Goal: Task Accomplishment & Management: Manage account settings

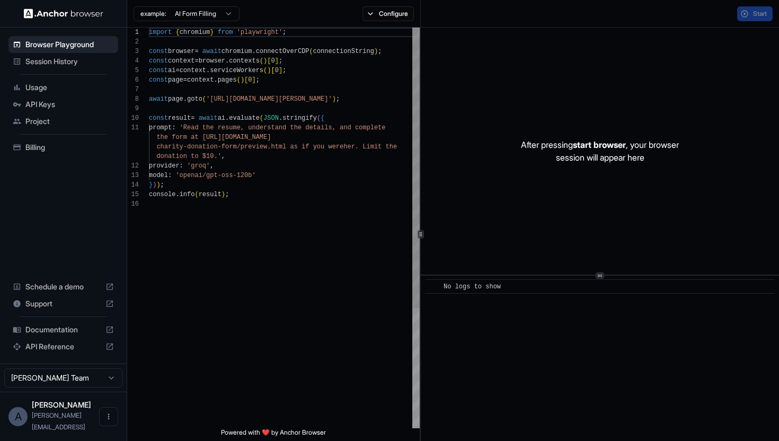
scroll to position [95, 0]
click at [41, 102] on span "API Keys" at bounding box center [69, 104] width 88 height 11
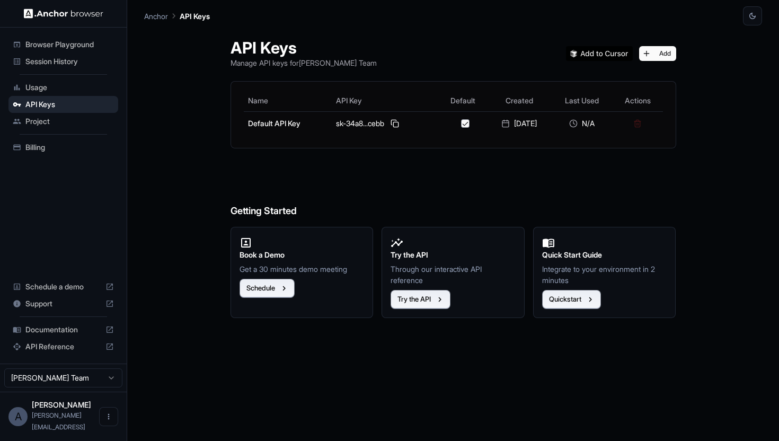
click at [59, 149] on span "Billing" at bounding box center [69, 147] width 88 height 11
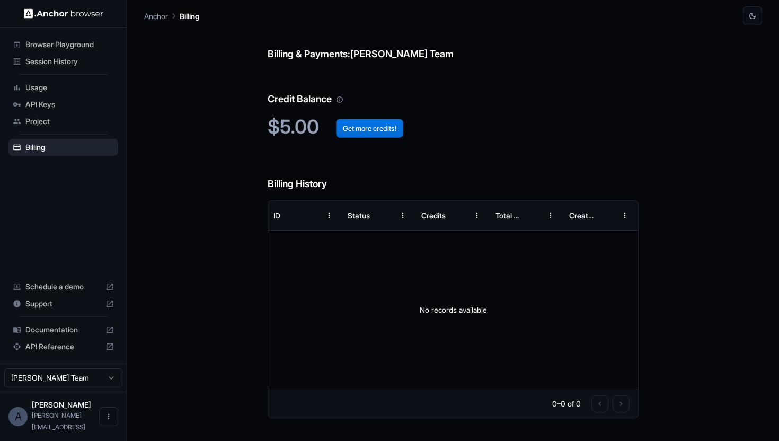
click at [352, 123] on button "Get more credits!" at bounding box center [369, 128] width 67 height 19
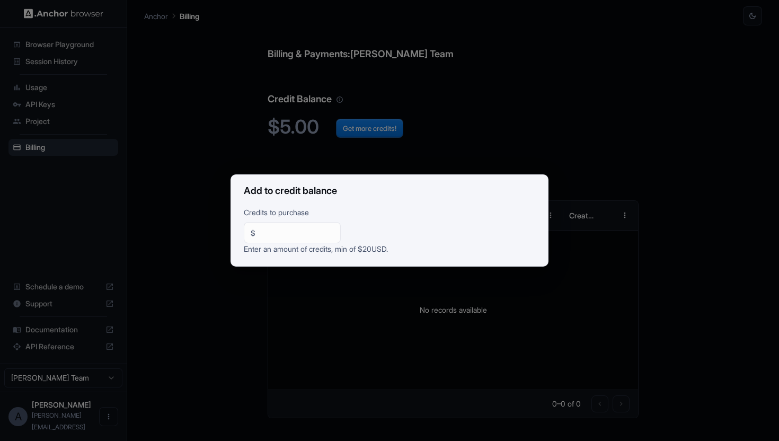
click at [427, 157] on div "Add to credit balance Credits to purchase $ ** ​ Enter an amount of credits, mi…" at bounding box center [389, 220] width 779 height 441
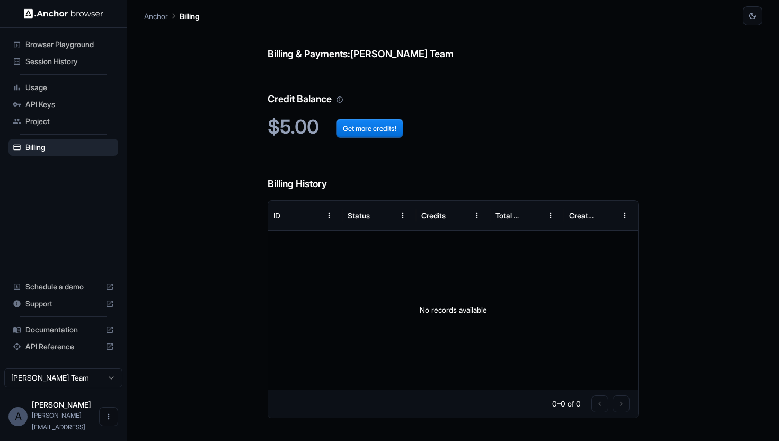
click at [60, 117] on span "Project" at bounding box center [69, 121] width 88 height 11
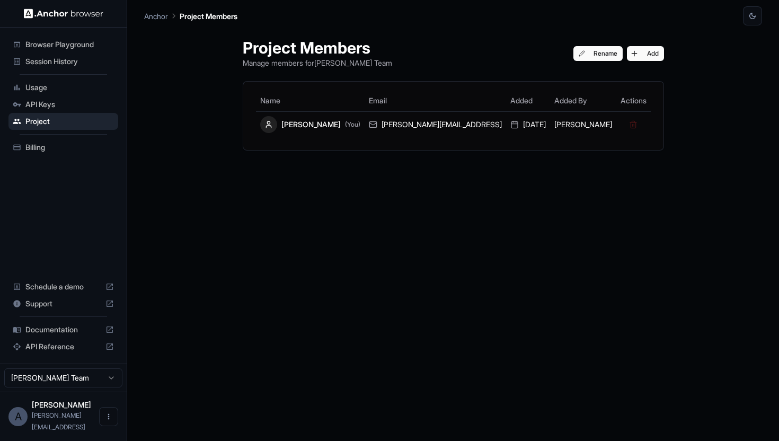
click at [67, 96] on div "API Keys" at bounding box center [63, 104] width 110 height 17
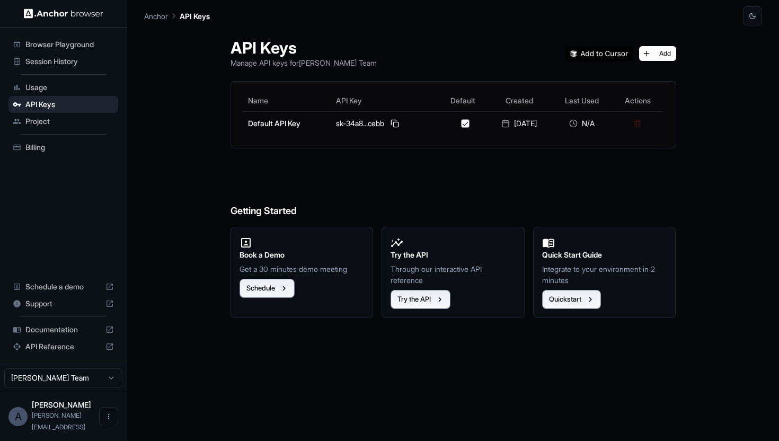
click at [63, 86] on span "Usage" at bounding box center [69, 87] width 88 height 11
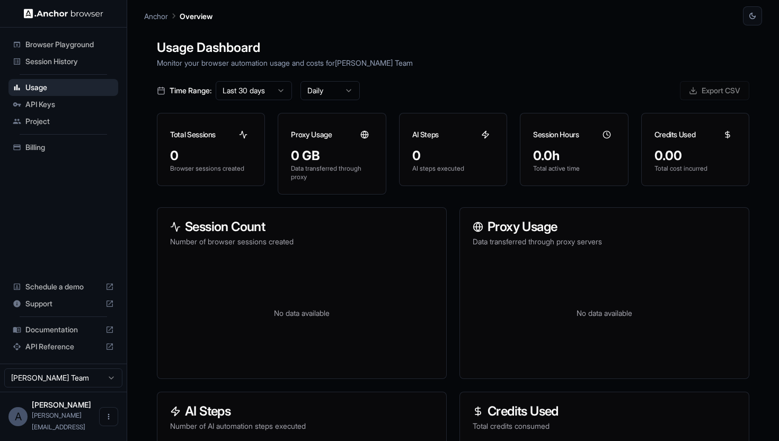
click at [366, 134] on icon at bounding box center [364, 134] width 3 height 7
click at [60, 383] on html "Browser Playground Session History Usage API Keys Project Billing Schedule a de…" at bounding box center [389, 220] width 779 height 441
click at [63, 383] on html "Browser Playground Session History Usage API Keys Project Billing Schedule a de…" at bounding box center [389, 220] width 779 height 441
click at [91, 152] on span "Billing" at bounding box center [69, 147] width 88 height 11
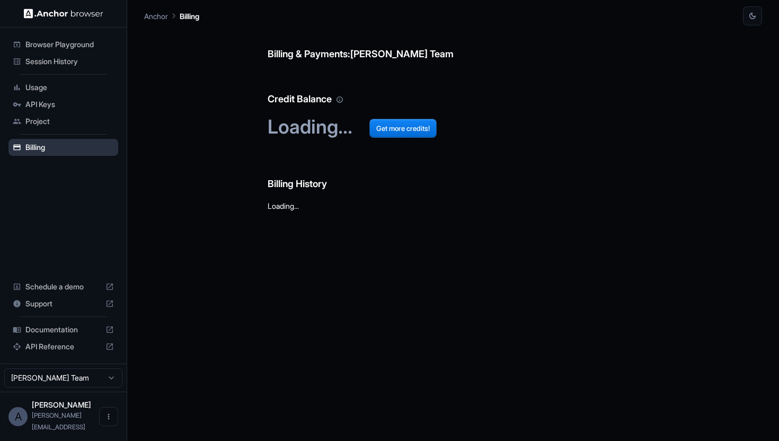
click at [91, 143] on span "Billing" at bounding box center [69, 147] width 88 height 11
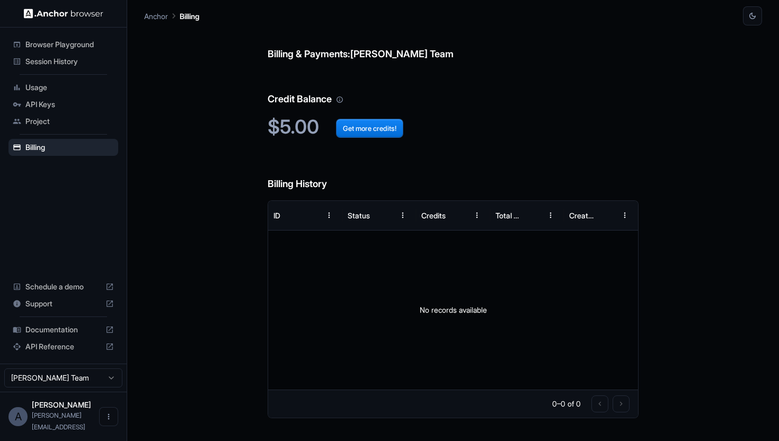
click at [97, 66] on span "Session History" at bounding box center [69, 61] width 88 height 11
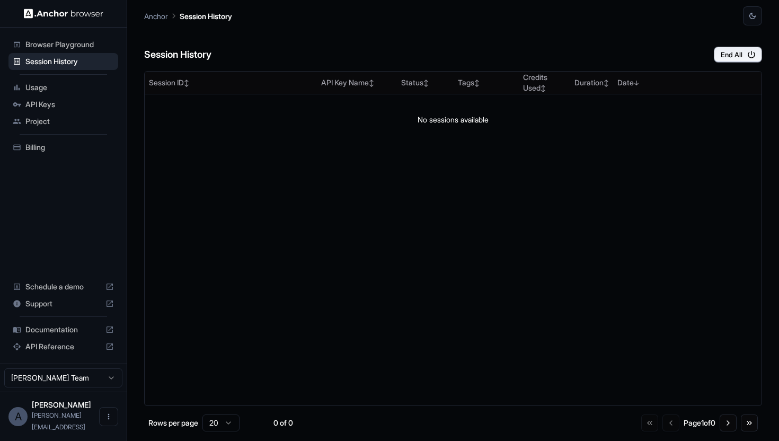
click at [94, 44] on span "Browser Playground" at bounding box center [69, 44] width 88 height 11
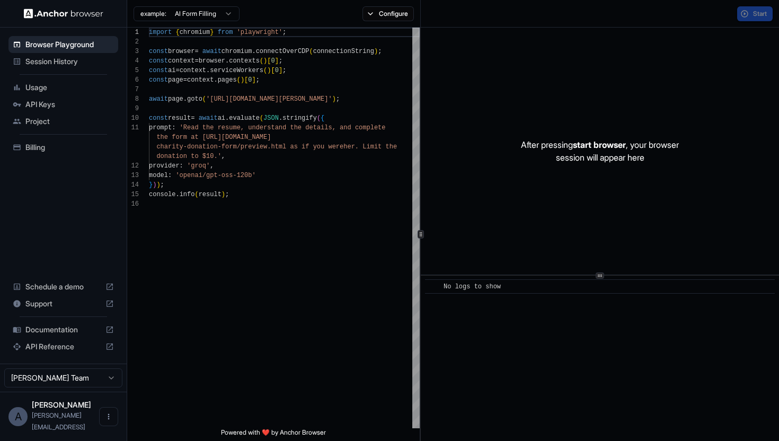
scroll to position [95, 0]
click at [67, 391] on html "Browser Playground Session History Usage API Keys Project Billing Schedule a de…" at bounding box center [389, 220] width 779 height 441
click at [68, 391] on html "Browser Playground Session History Usage API Keys Project Billing Schedule a de…" at bounding box center [389, 220] width 779 height 441
click at [70, 125] on span "Project" at bounding box center [69, 121] width 88 height 11
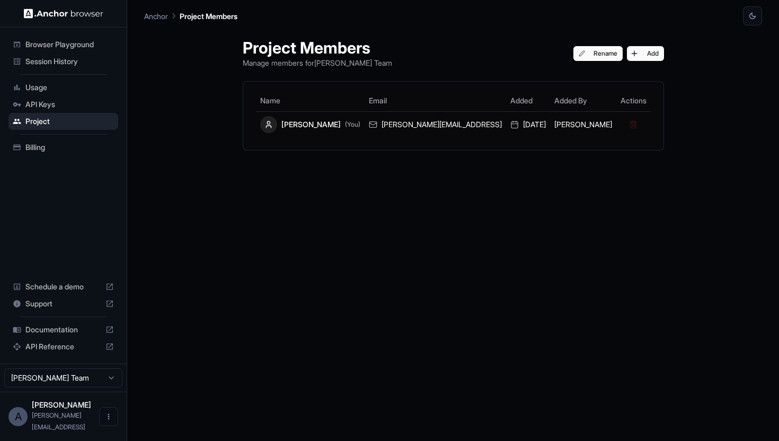
click at [96, 416] on div "A Arnold [EMAIL_ADDRESS]" at bounding box center [63, 416] width 127 height 49
click at [108, 420] on icon "Open menu" at bounding box center [109, 417] width 2 height 6
click at [100, 398] on div at bounding box center [389, 220] width 779 height 441
click at [70, 335] on span "Documentation" at bounding box center [63, 329] width 76 height 11
click at [78, 309] on span "Support" at bounding box center [63, 303] width 76 height 11
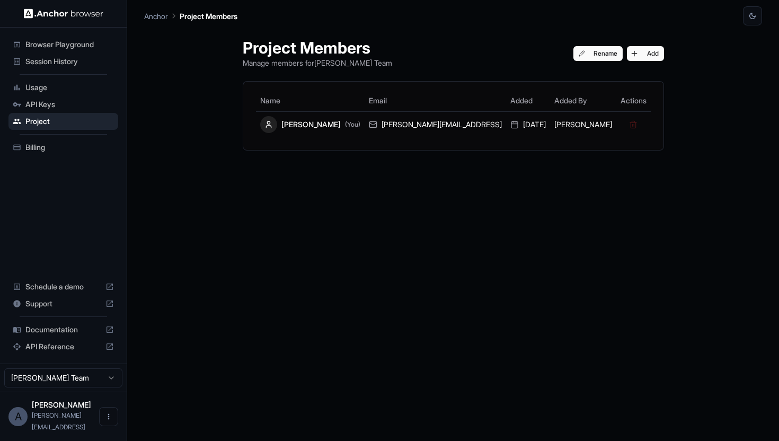
click at [94, 64] on span "Session History" at bounding box center [69, 61] width 88 height 11
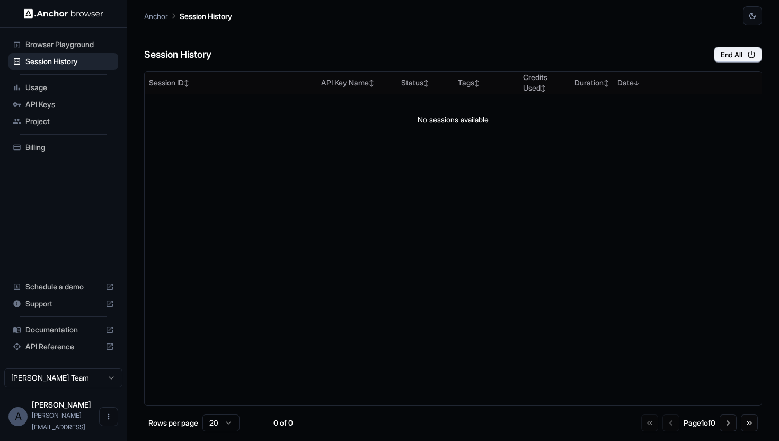
click at [94, 47] on span "Browser Playground" at bounding box center [69, 44] width 88 height 11
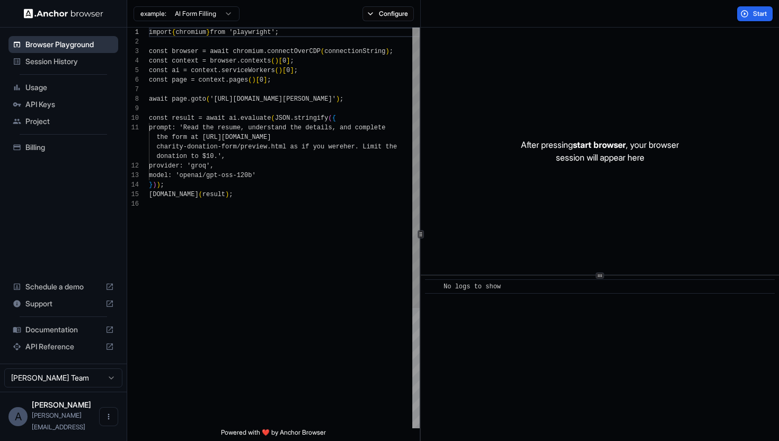
scroll to position [95, 0]
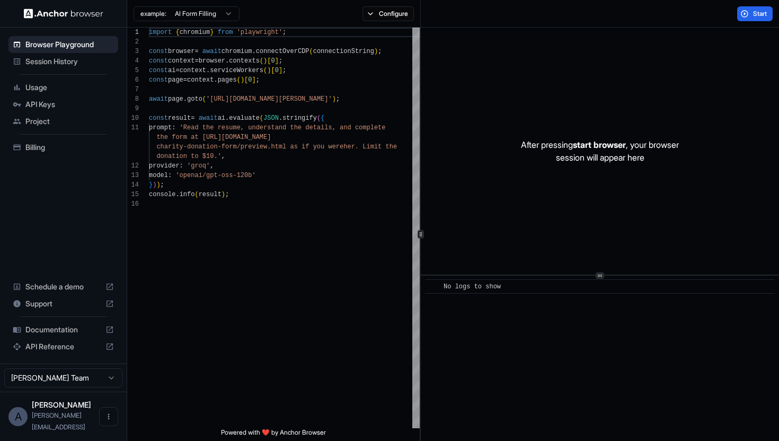
click at [81, 139] on div "Billing" at bounding box center [63, 147] width 110 height 17
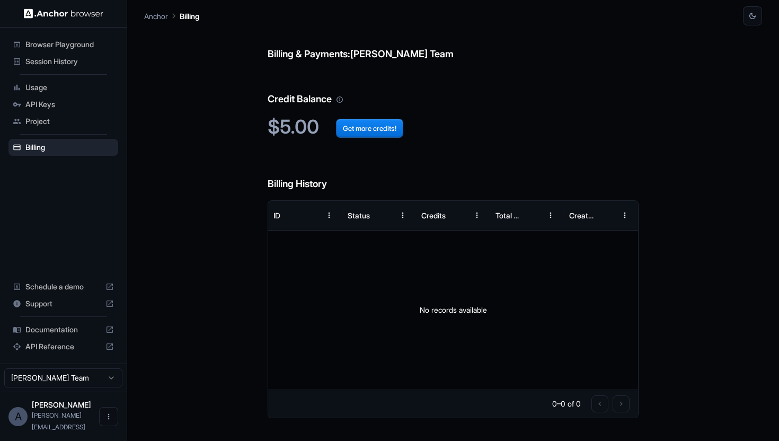
click at [50, 119] on span "Project" at bounding box center [69, 121] width 88 height 11
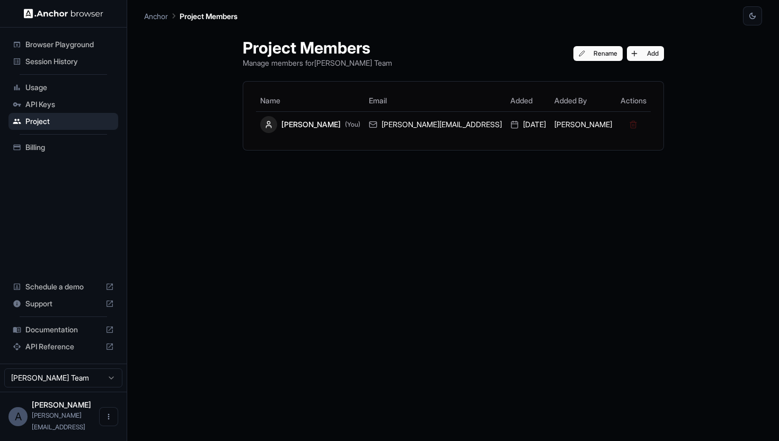
click at [54, 108] on span "API Keys" at bounding box center [69, 104] width 88 height 11
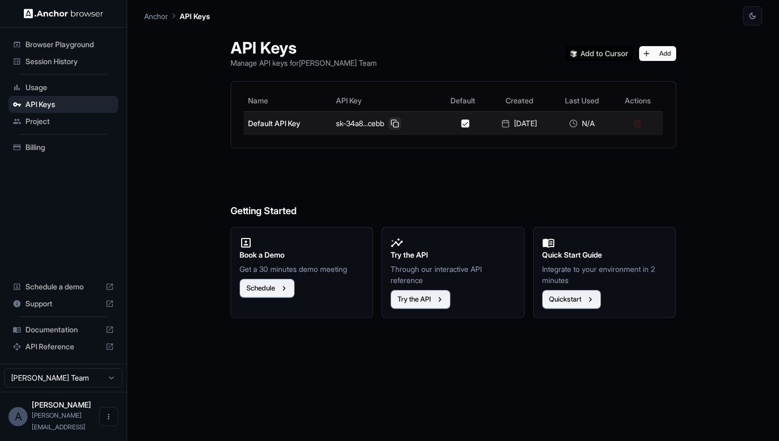
click at [391, 123] on button at bounding box center [394, 123] width 13 height 13
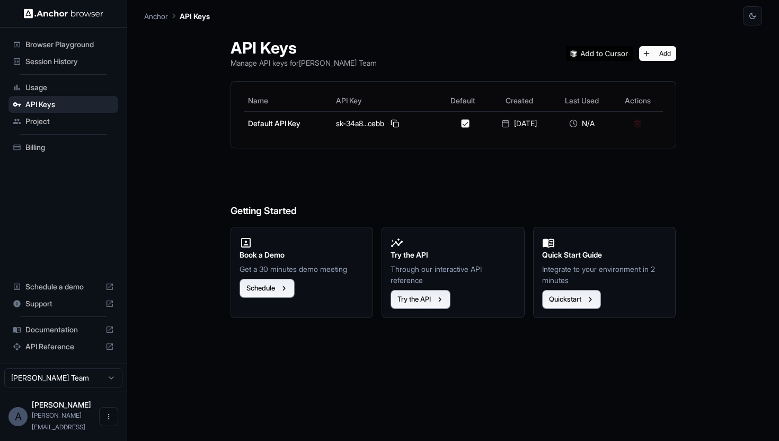
click at [62, 86] on span "Usage" at bounding box center [69, 87] width 88 height 11
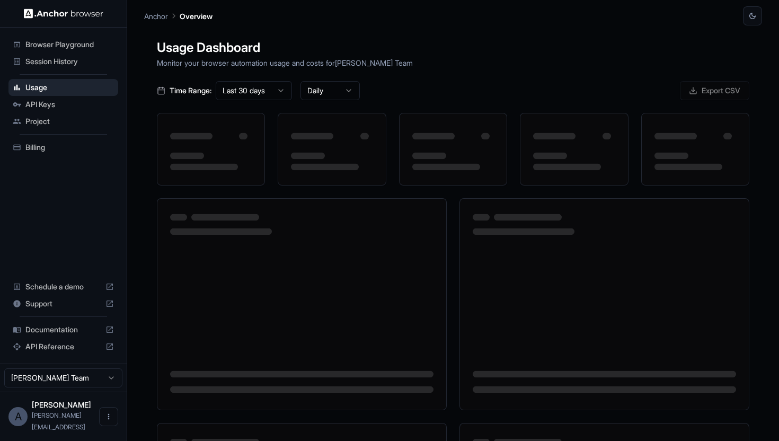
click at [72, 53] on div "Session History" at bounding box center [63, 61] width 110 height 17
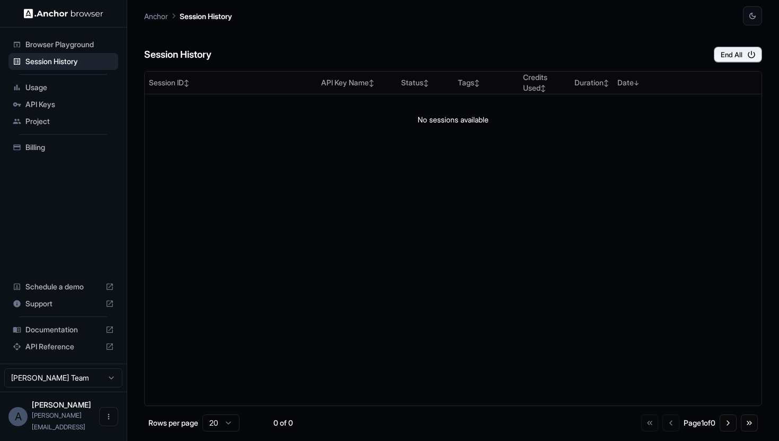
click at [76, 44] on span "Browser Playground" at bounding box center [69, 44] width 88 height 11
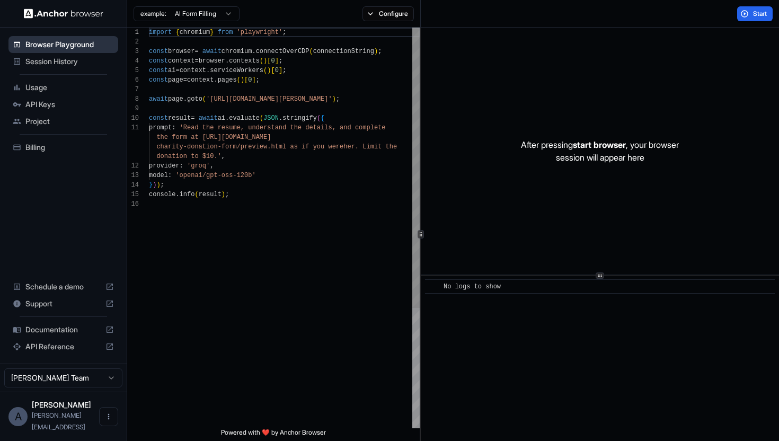
scroll to position [95, 0]
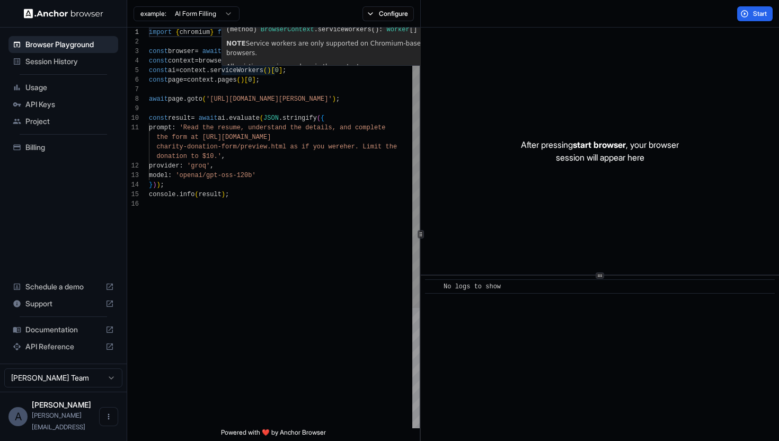
click at [166, 66] on div "import { chromium } from 'playwright' ; const browser = await chromium . connec…" at bounding box center [284, 314] width 271 height 572
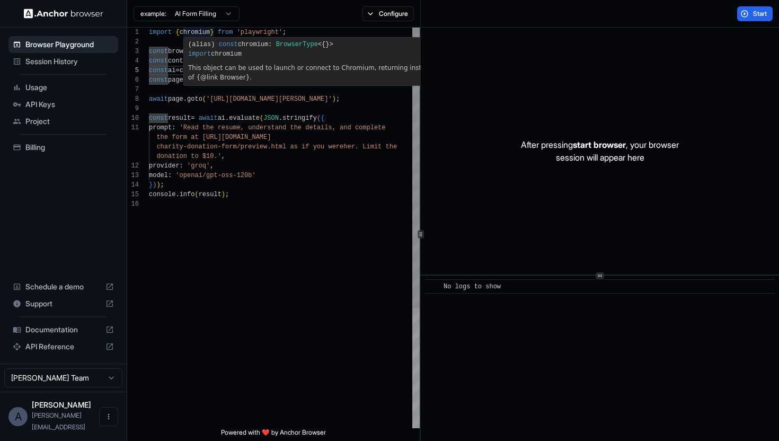
click at [193, 104] on div "import { chromium } from 'playwright' ; const browser = await chromium . connec…" at bounding box center [284, 314] width 271 height 572
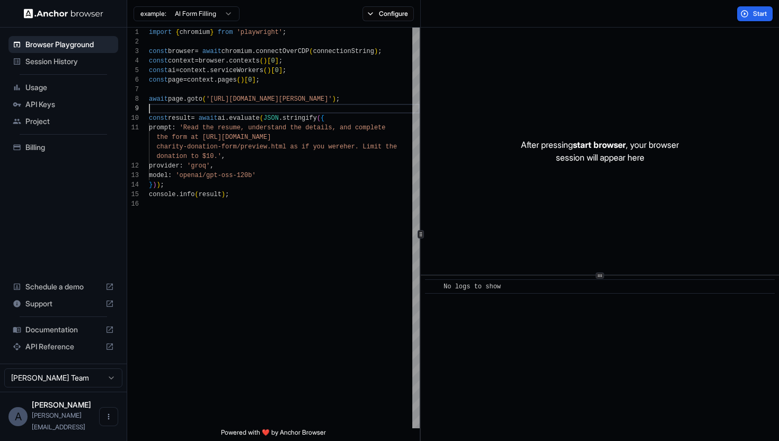
click at [199, 12] on html "Browser Playground Session History Usage API Keys Project Billing Schedule a de…" at bounding box center [389, 220] width 779 height 441
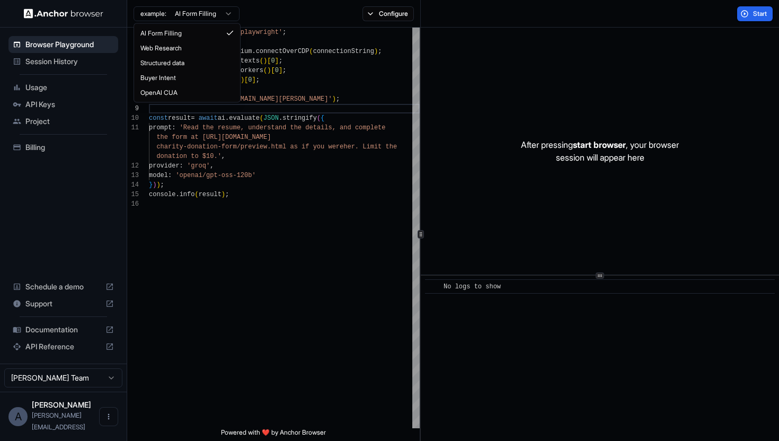
type textarea "**********"
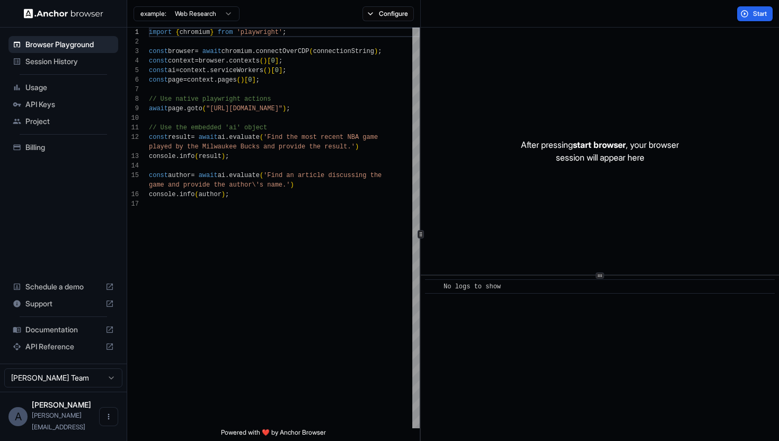
click at [400, 21] on div "example: Web Research Configure" at bounding box center [274, 14] width 294 height 28
click at [395, 16] on button "Configure" at bounding box center [387, 13] width 51 height 15
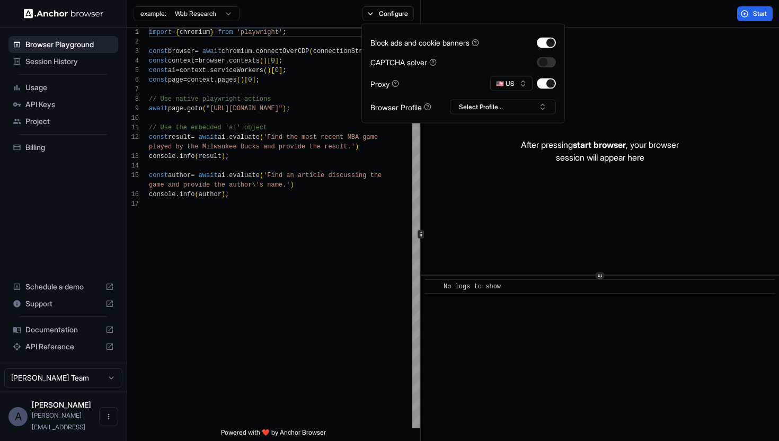
type button "on"
click at [332, 30] on div "import { chromium } from 'playwright' ; const browser = await chromium . connec…" at bounding box center [284, 314] width 271 height 572
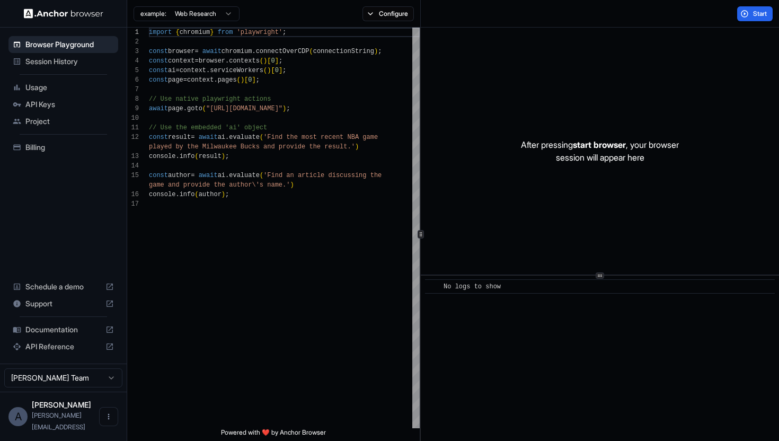
click at [86, 142] on span "Billing" at bounding box center [69, 147] width 88 height 11
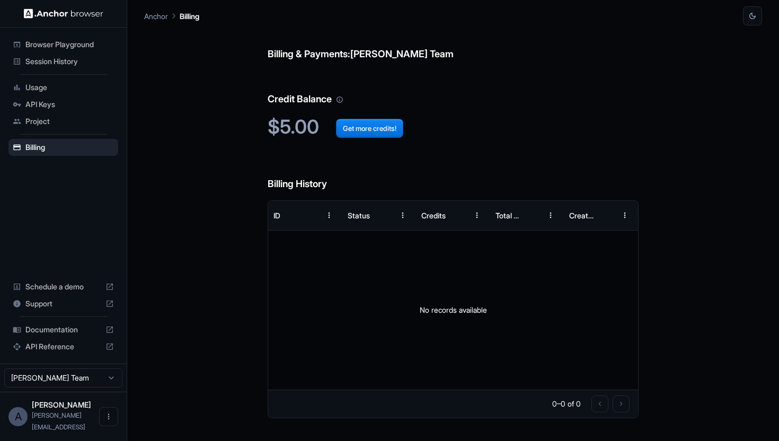
click at [74, 104] on span "API Keys" at bounding box center [69, 104] width 88 height 11
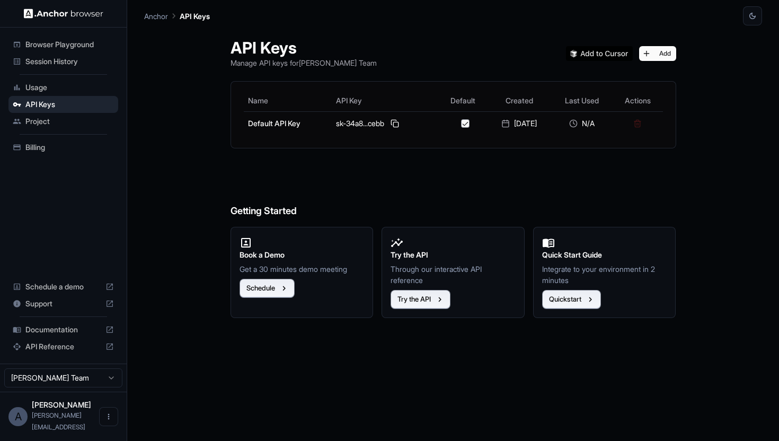
click at [70, 91] on span "Usage" at bounding box center [69, 87] width 88 height 11
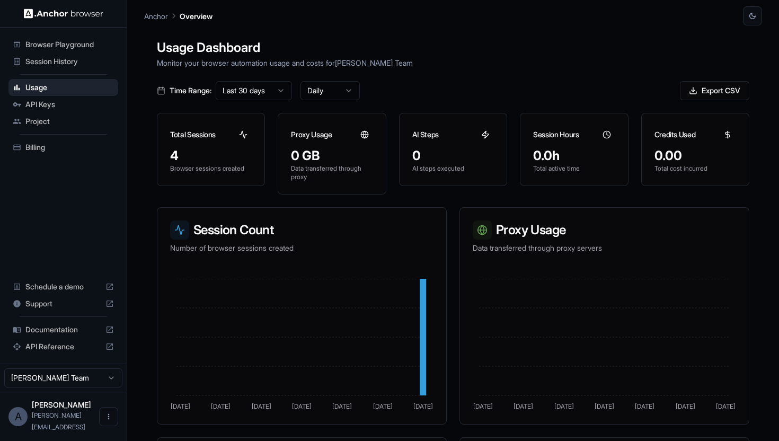
click at [56, 68] on div "Session History" at bounding box center [63, 61] width 110 height 17
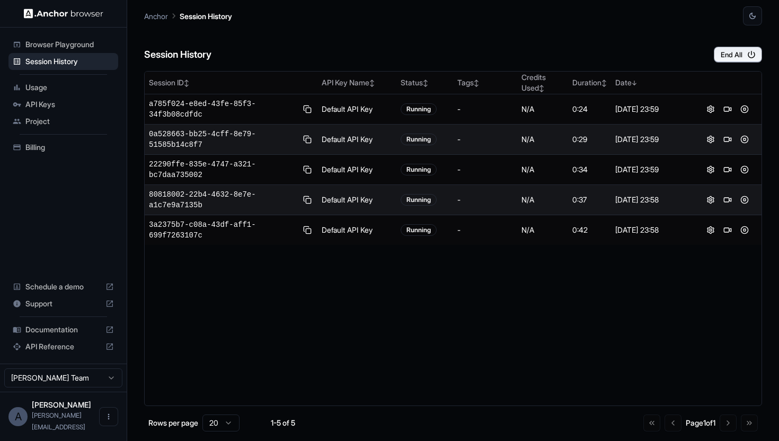
click at [77, 140] on div "Billing" at bounding box center [63, 147] width 110 height 17
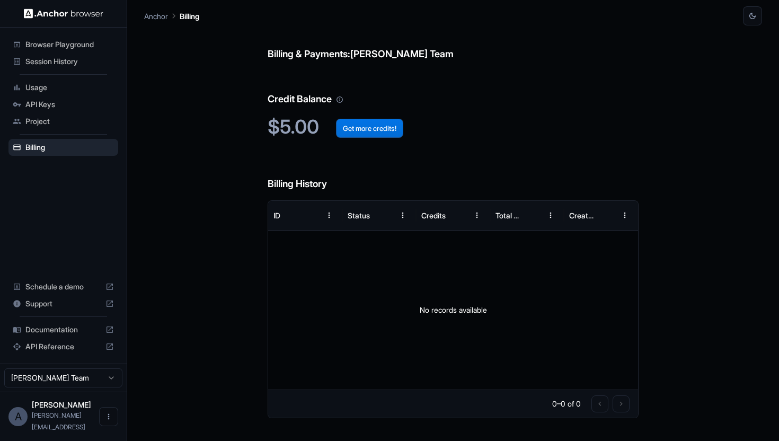
click at [351, 132] on button "Get more credits!" at bounding box center [369, 128] width 67 height 19
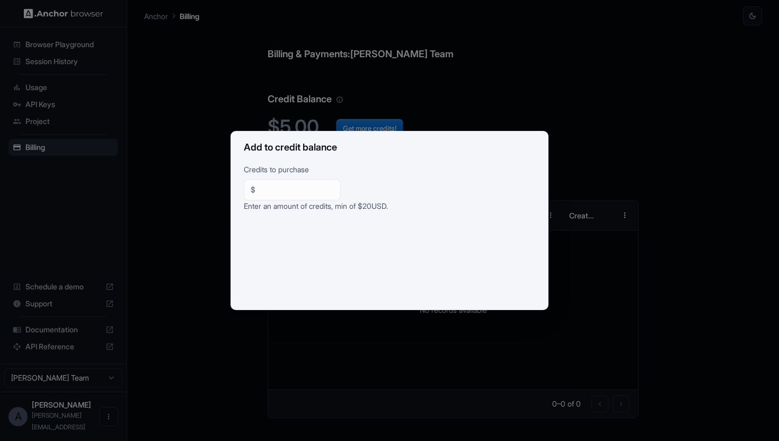
click at [211, 157] on div "Add to credit balance Credits to purchase $ ** ​ Enter an amount of credits, mi…" at bounding box center [389, 220] width 779 height 441
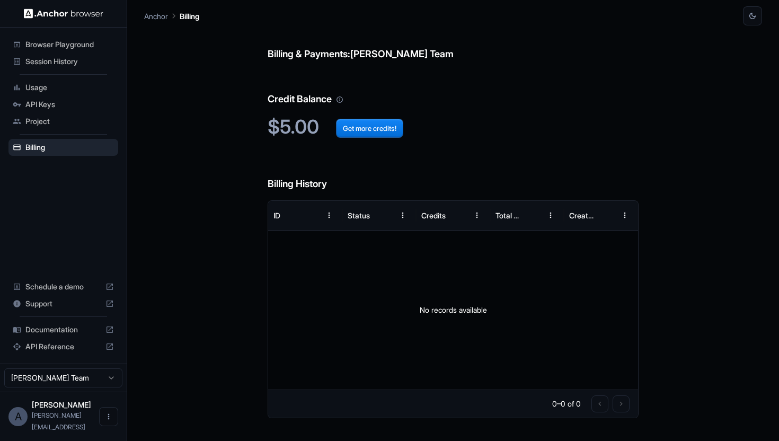
click at [86, 102] on span "API Keys" at bounding box center [69, 104] width 88 height 11
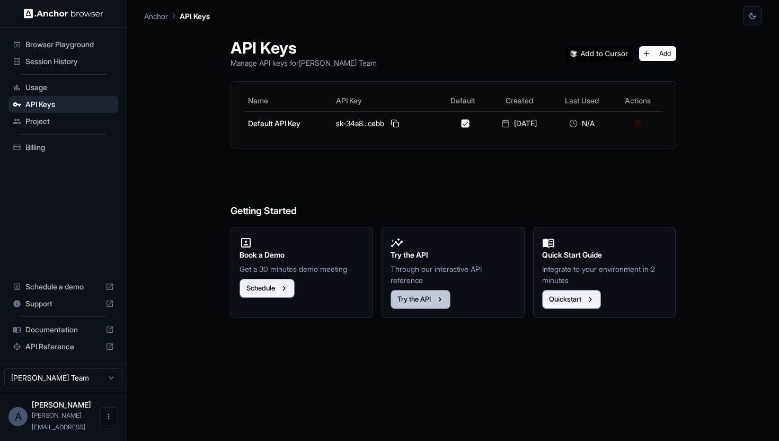
click at [409, 296] on button "Try the API" at bounding box center [421, 299] width 60 height 19
click at [74, 62] on span "Session History" at bounding box center [69, 61] width 88 height 11
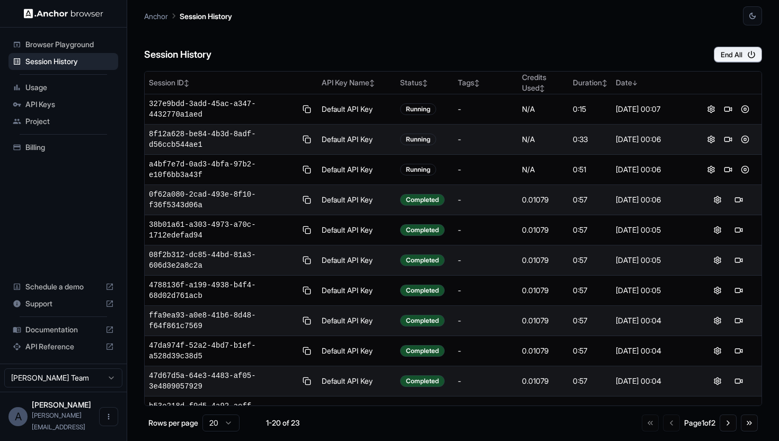
click at [63, 144] on span "Billing" at bounding box center [69, 147] width 88 height 11
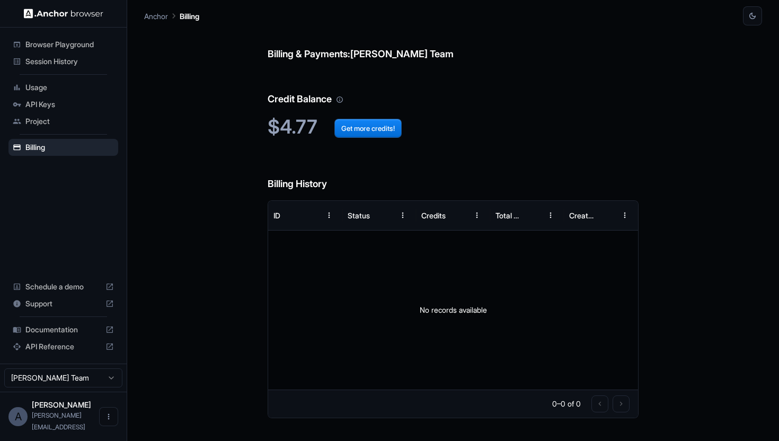
click at [79, 59] on span "Session History" at bounding box center [69, 61] width 88 height 11
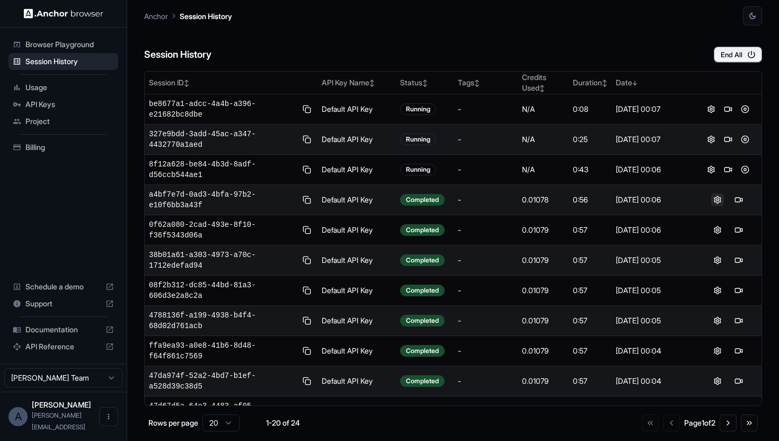
click at [716, 203] on button at bounding box center [717, 199] width 13 height 13
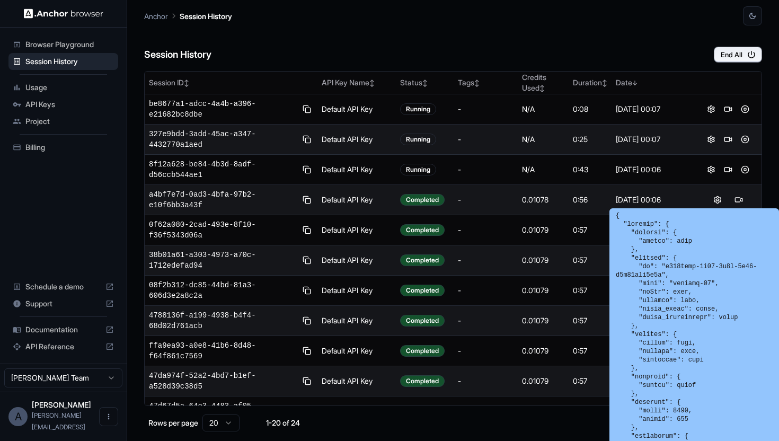
click at [384, 48] on div "Session History End All" at bounding box center [453, 43] width 618 height 37
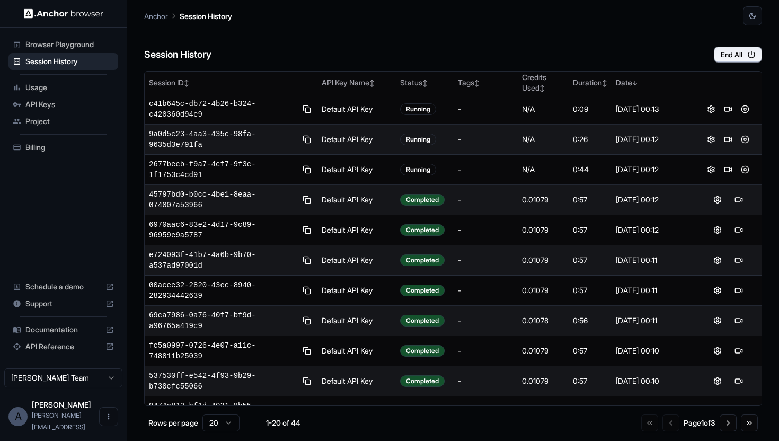
click at [81, 85] on span "Usage" at bounding box center [69, 87] width 88 height 11
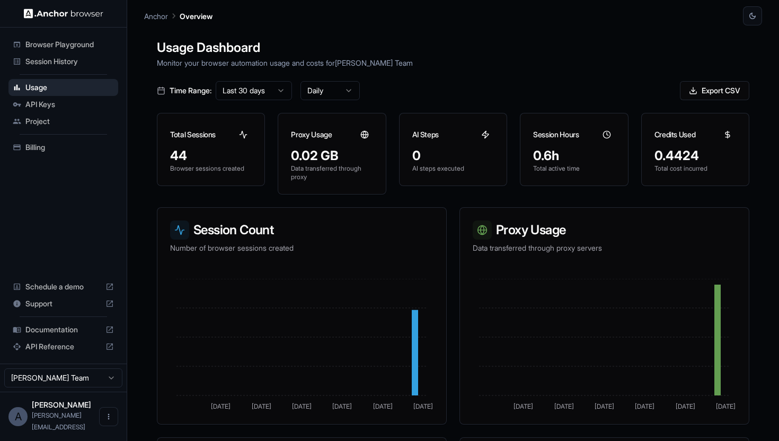
click at [70, 105] on span "API Keys" at bounding box center [69, 104] width 88 height 11
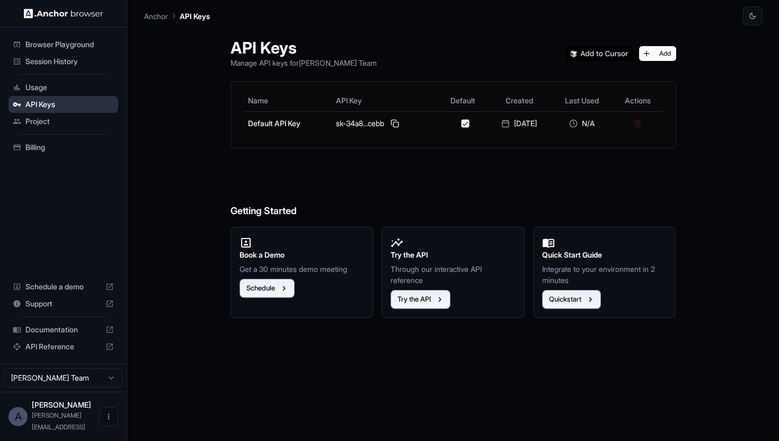
click at [70, 105] on span "API Keys" at bounding box center [69, 104] width 88 height 11
click at [56, 152] on span "Billing" at bounding box center [69, 147] width 88 height 11
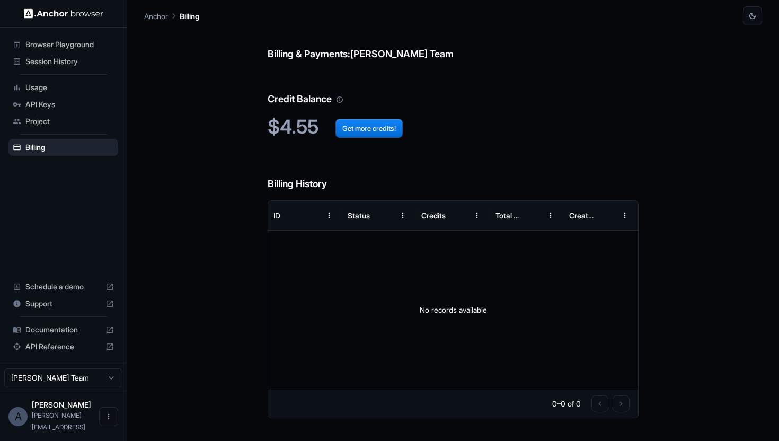
click at [63, 79] on div "Usage" at bounding box center [63, 87] width 110 height 17
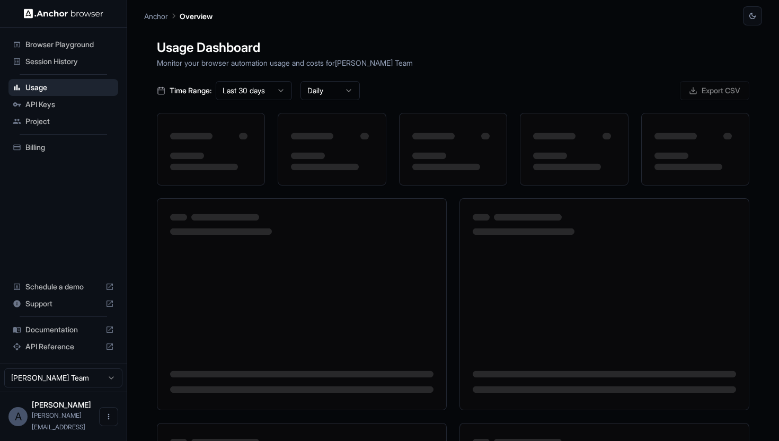
click at [73, 64] on span "Session History" at bounding box center [69, 61] width 88 height 11
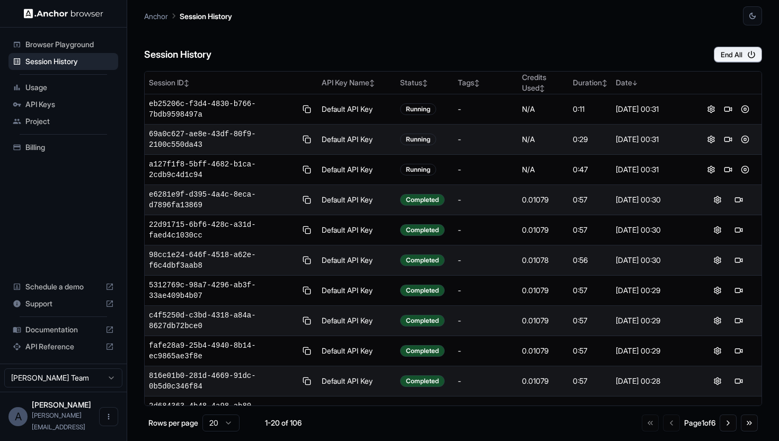
scroll to position [293, 0]
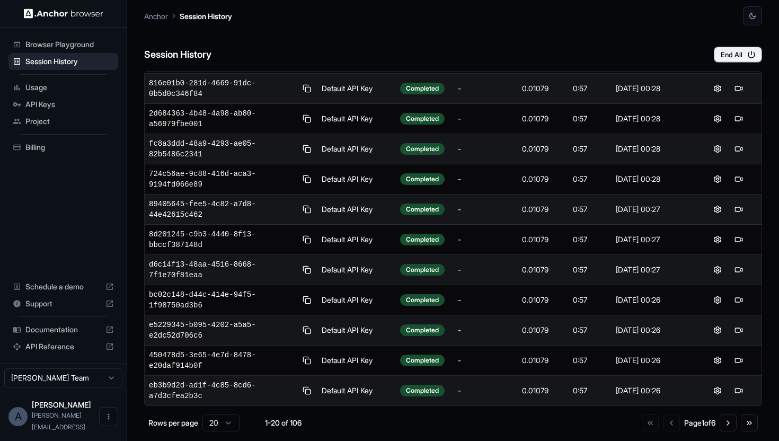
click at [70, 140] on div "Billing" at bounding box center [63, 147] width 110 height 17
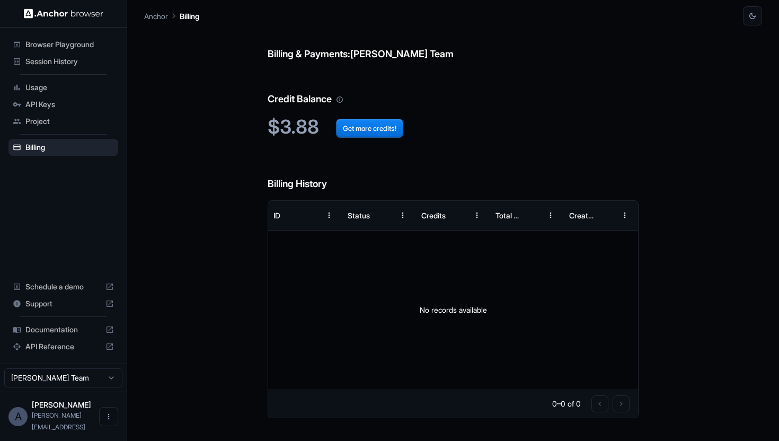
click at [91, 107] on span "API Keys" at bounding box center [69, 104] width 88 height 11
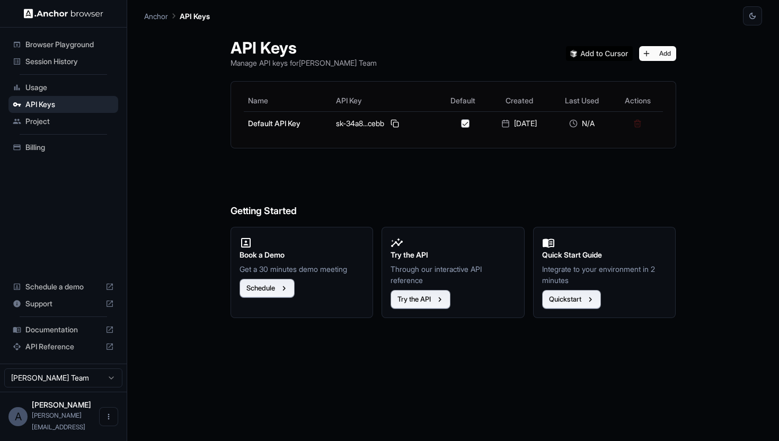
click at [87, 121] on span "Project" at bounding box center [69, 121] width 88 height 11
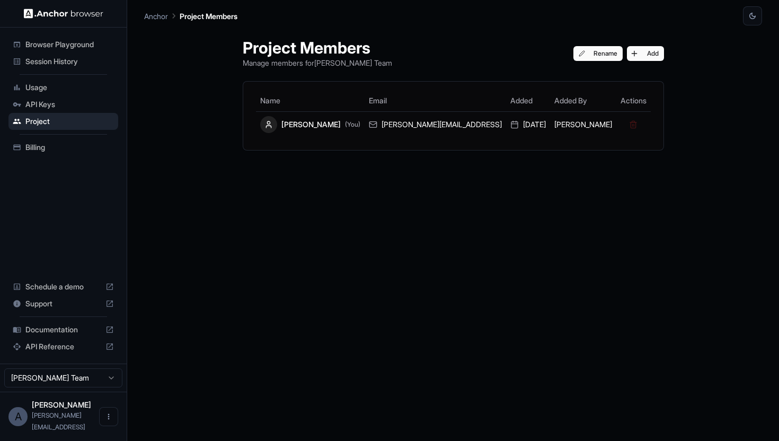
click at [85, 98] on div "API Keys" at bounding box center [63, 104] width 110 height 17
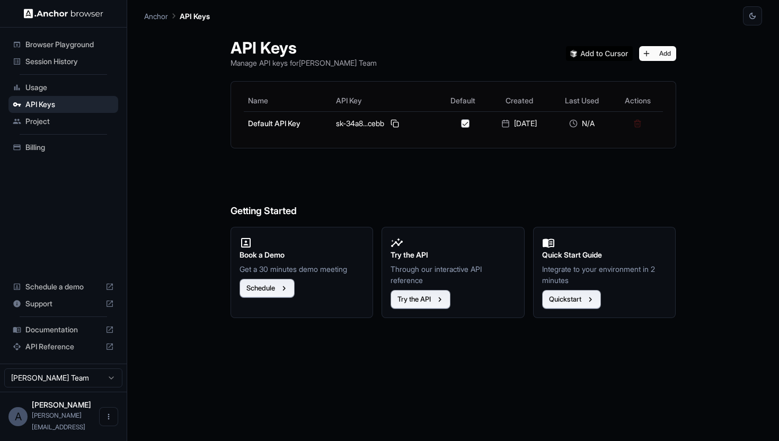
click at [85, 90] on span "Usage" at bounding box center [69, 87] width 88 height 11
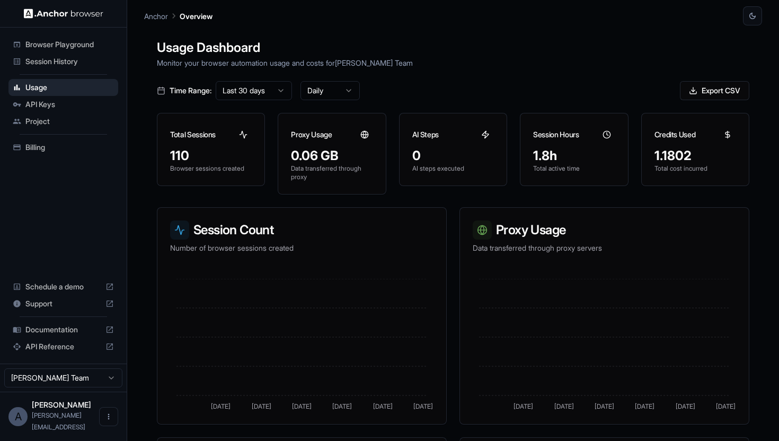
click at [82, 66] on span "Session History" at bounding box center [69, 61] width 88 height 11
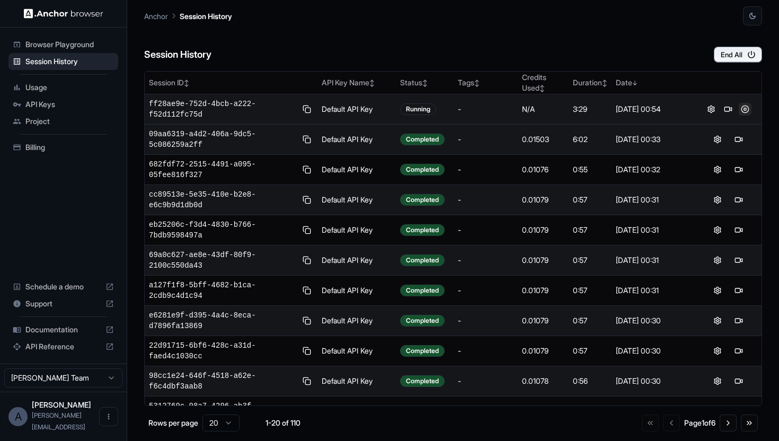
click at [746, 105] on button at bounding box center [745, 109] width 13 height 13
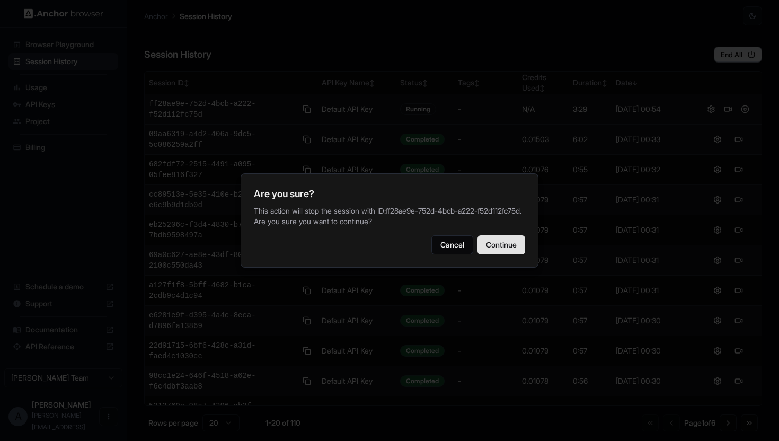
click at [508, 244] on button "Continue" at bounding box center [501, 244] width 48 height 19
